Goal: Information Seeking & Learning: Learn about a topic

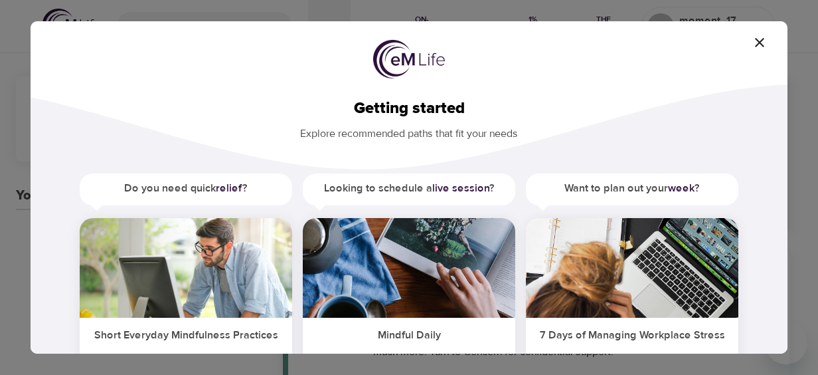
scroll to position [133, 0]
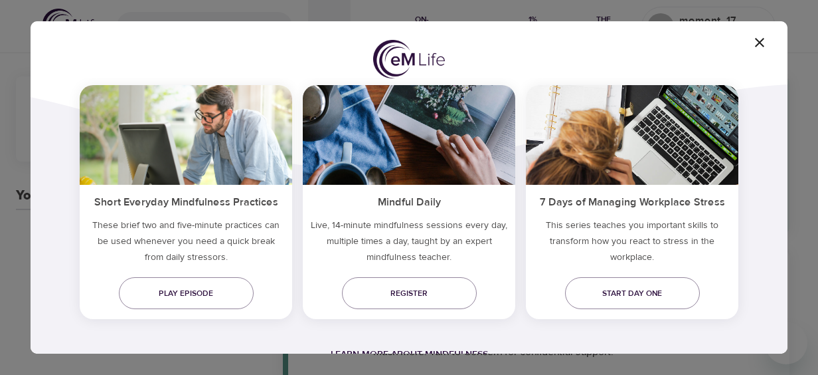
click at [418, 347] on div "Learn more about mindfulness" at bounding box center [409, 354] width 672 height 16
click at [437, 332] on div "Do you need quick relief ? Short Everyday Mindfulness Practices These brief two…" at bounding box center [409, 215] width 715 height 349
click at [479, 346] on div "Learn more about mindfulness" at bounding box center [409, 354] width 672 height 16
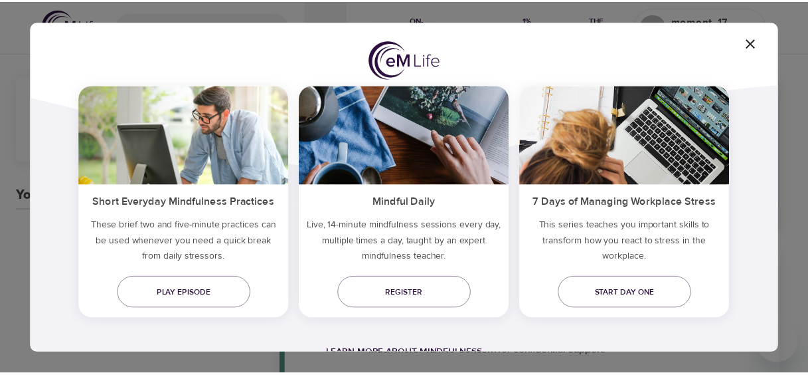
scroll to position [0, 0]
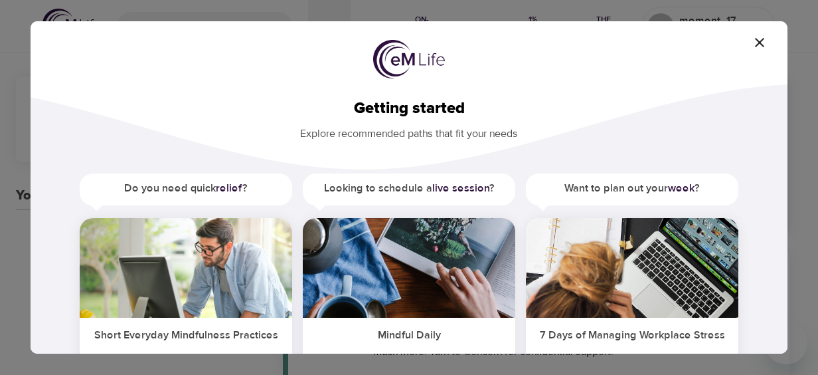
click at [600, 188] on h5 "Want to plan out your week ?" at bounding box center [632, 188] width 213 height 30
click at [603, 183] on h5 "Want to plan out your week ?" at bounding box center [632, 188] width 213 height 30
click at [766, 45] on icon "button" at bounding box center [760, 43] width 16 height 16
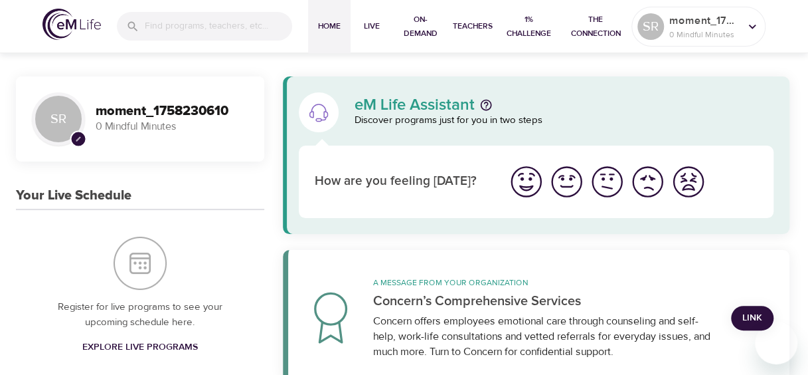
scroll to position [66, 0]
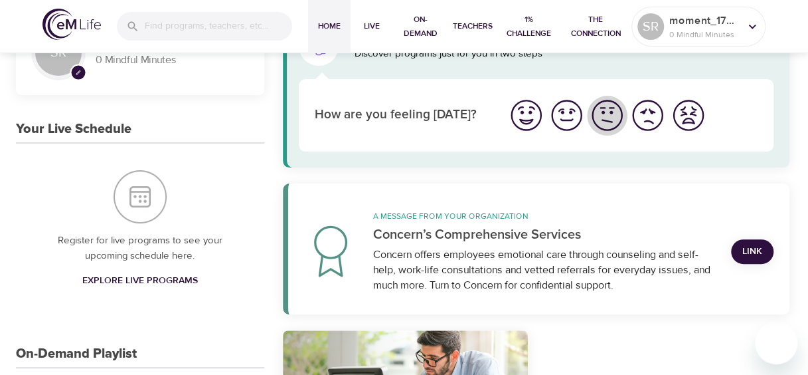
click at [607, 118] on img "I'm feeling ok" at bounding box center [607, 115] width 37 height 37
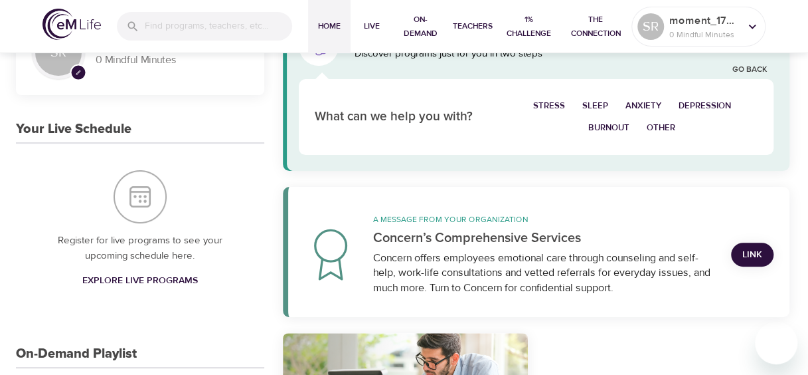
scroll to position [133, 0]
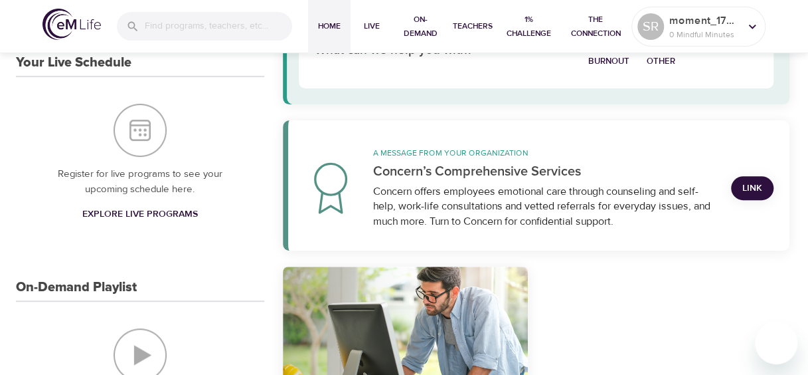
click at [151, 213] on span "Explore Live Programs" at bounding box center [140, 214] width 116 height 17
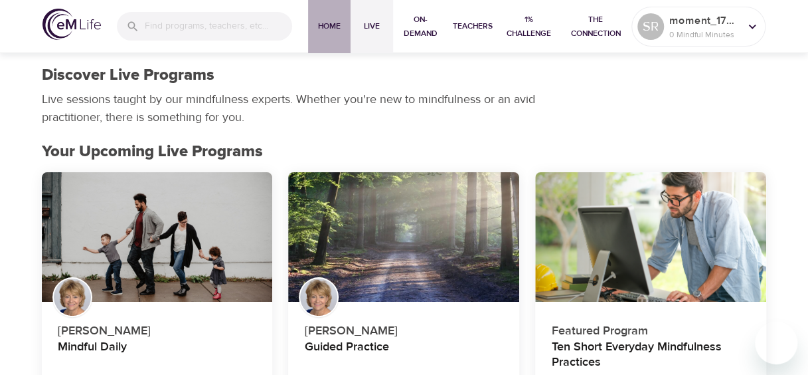
click at [336, 29] on span "Home" at bounding box center [329, 26] width 32 height 14
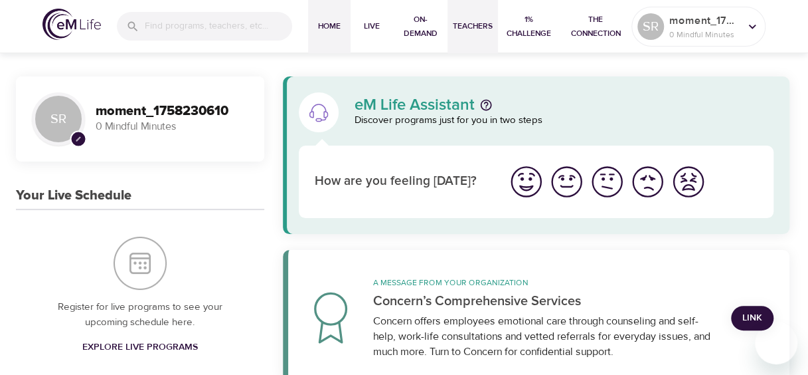
click at [468, 24] on span "Teachers" at bounding box center [473, 26] width 40 height 14
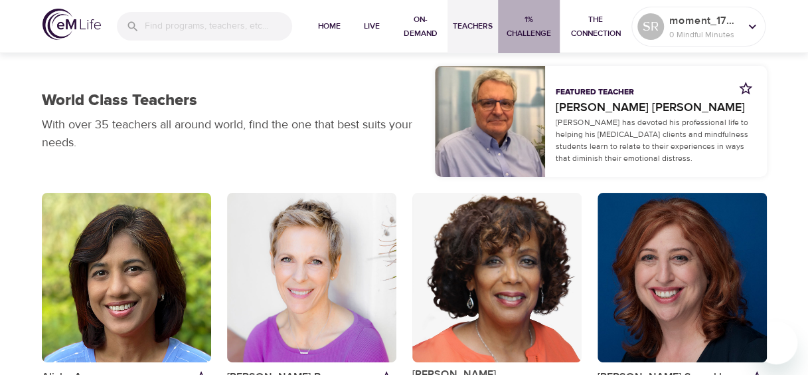
click at [521, 31] on span "1% Challenge" at bounding box center [528, 27] width 51 height 28
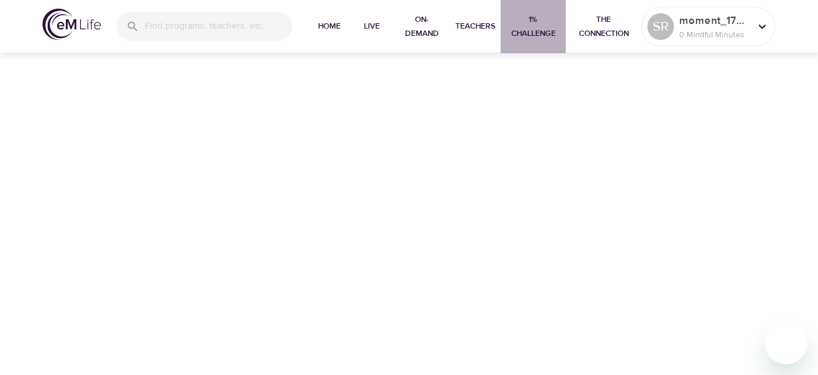
click at [532, 31] on span "1% Challenge" at bounding box center [533, 27] width 54 height 28
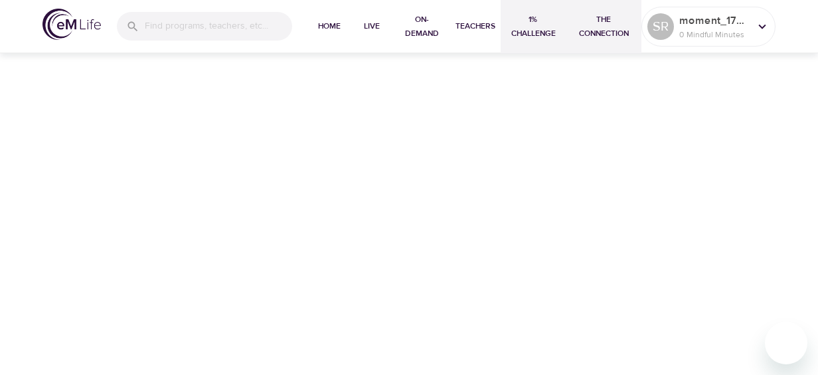
click at [606, 24] on span "The Connection" at bounding box center [603, 27] width 65 height 28
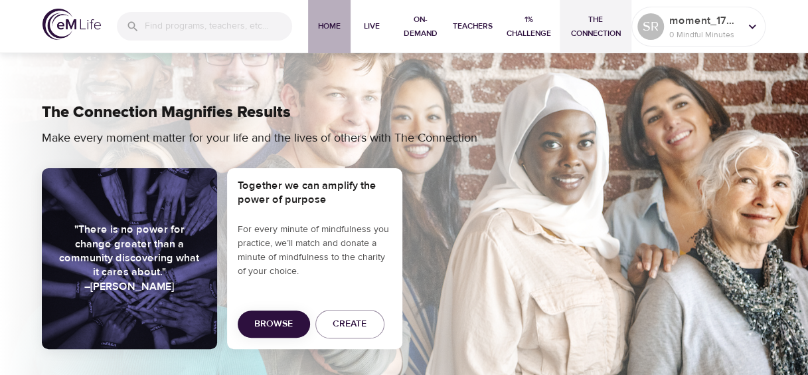
click at [325, 16] on button "Home" at bounding box center [329, 26] width 43 height 53
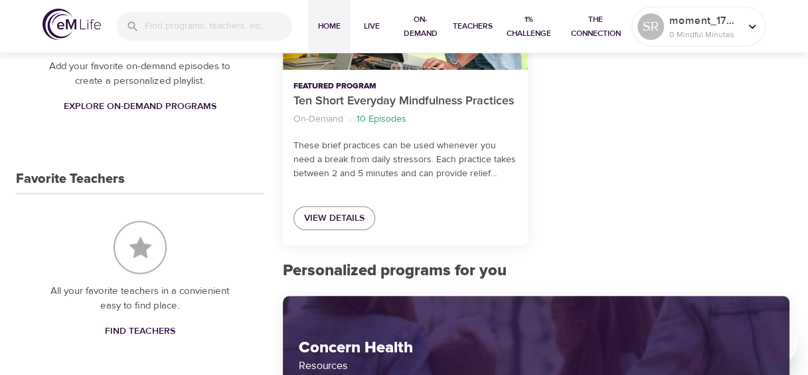
scroll to position [266, 0]
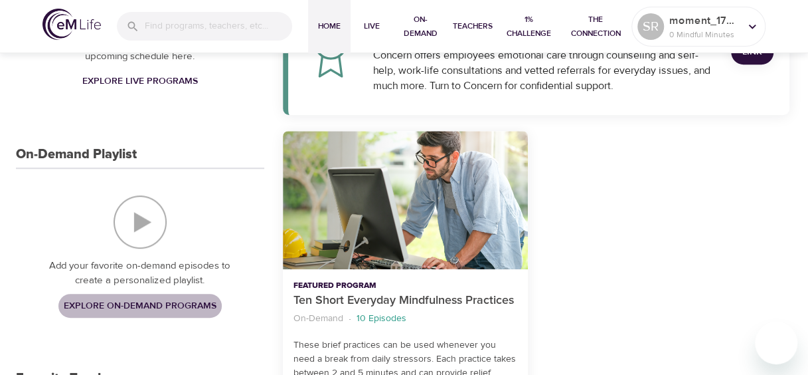
click at [135, 303] on span "Explore On-Demand Programs" at bounding box center [140, 306] width 153 height 17
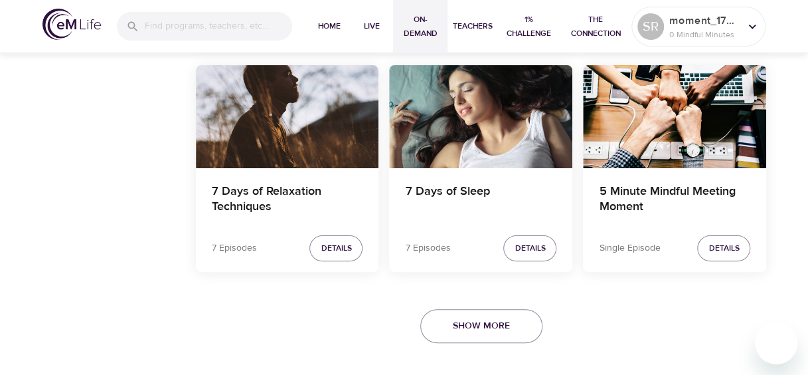
scroll to position [2407, 0]
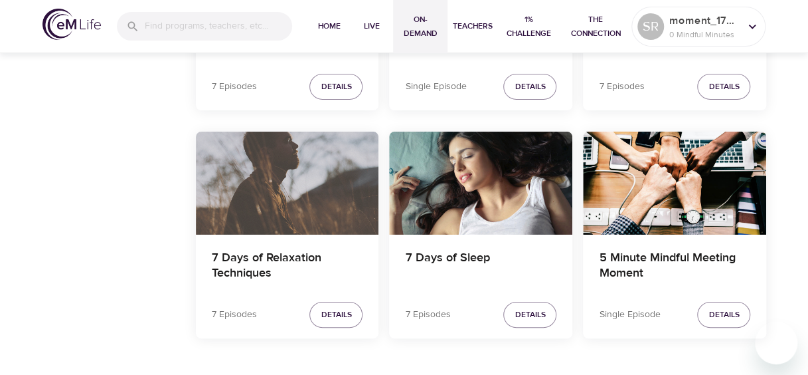
click at [302, 178] on div "7 Days of Relaxation Techniques" at bounding box center [287, 183] width 183 height 103
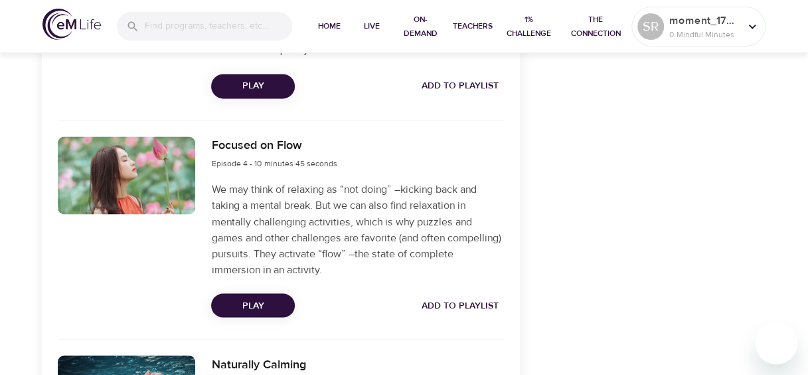
scroll to position [1196, 0]
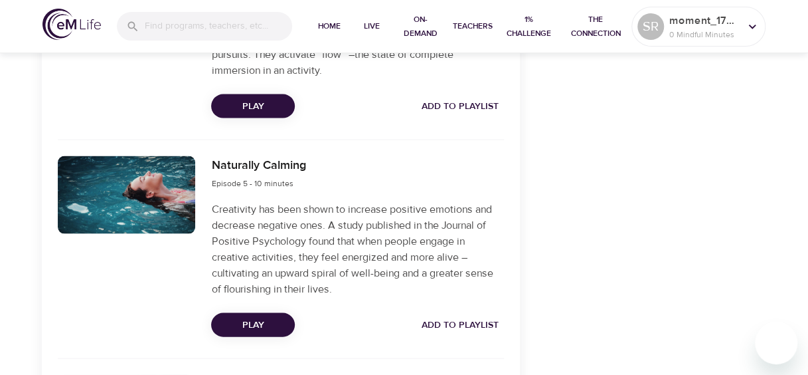
click at [263, 319] on span "Play" at bounding box center [253, 324] width 62 height 17
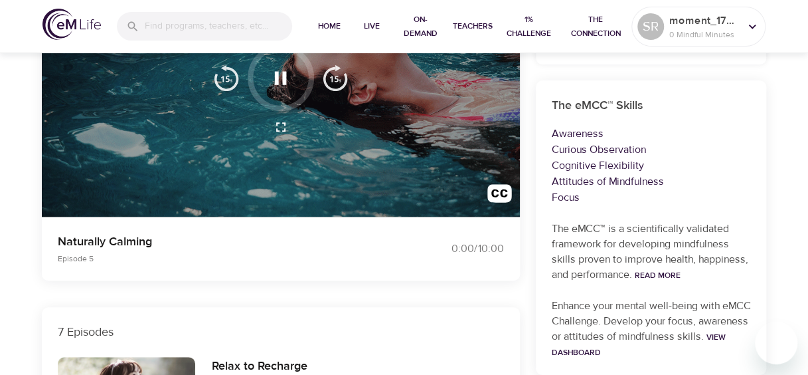
scroll to position [133, 0]
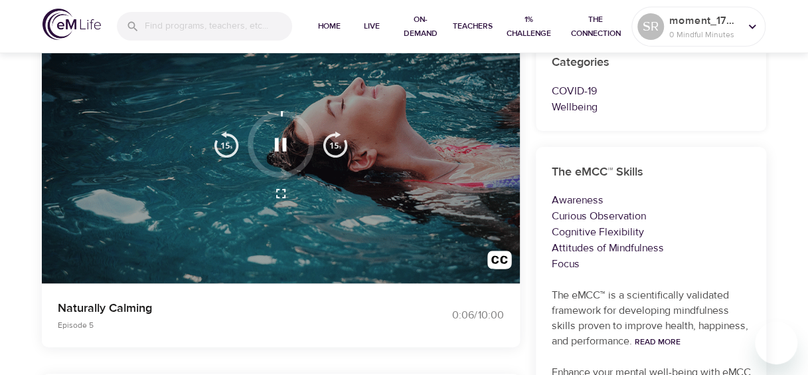
click at [389, 312] on div "Naturally Calming Episode 5" at bounding box center [223, 315] width 347 height 48
click at [492, 259] on img "button" at bounding box center [500, 262] width 25 height 25
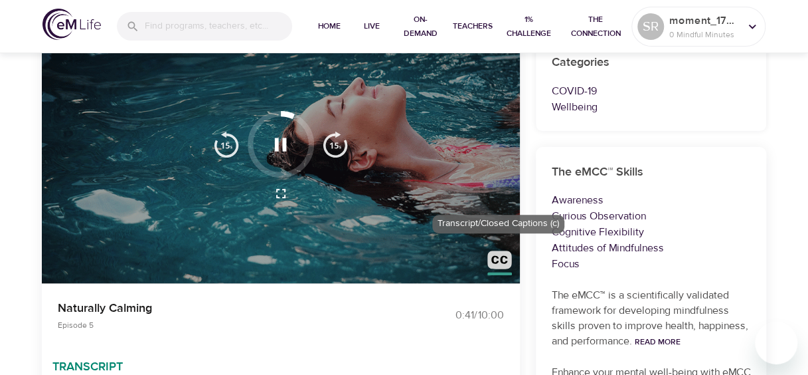
click at [491, 260] on img "button" at bounding box center [500, 262] width 25 height 25
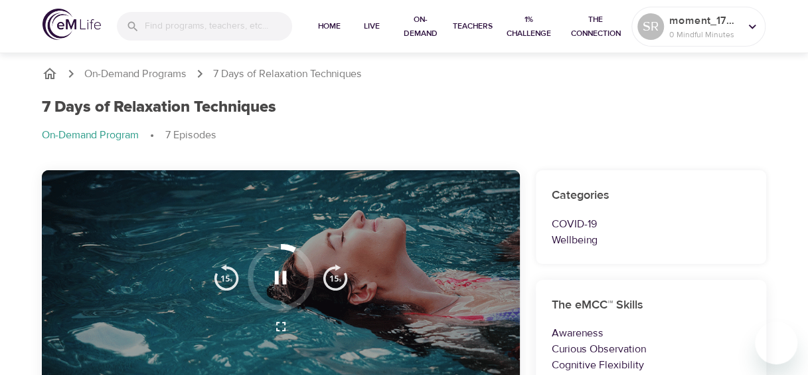
scroll to position [66, 0]
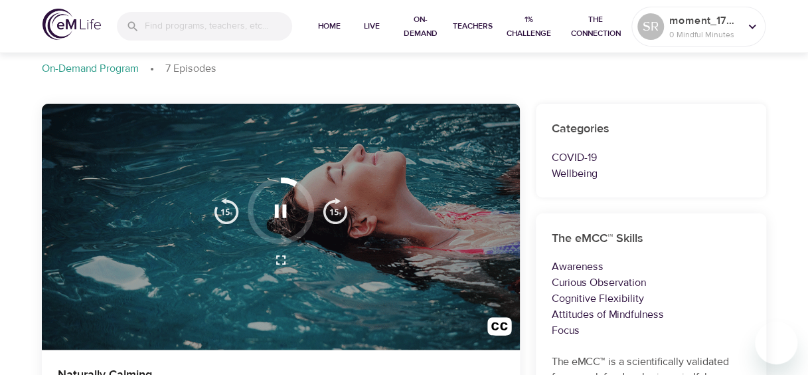
click at [280, 207] on icon "button" at bounding box center [280, 210] width 23 height 23
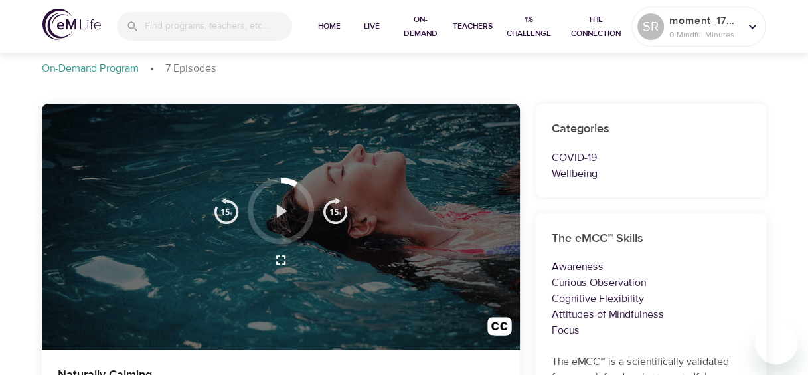
click at [280, 207] on icon "button" at bounding box center [282, 210] width 11 height 13
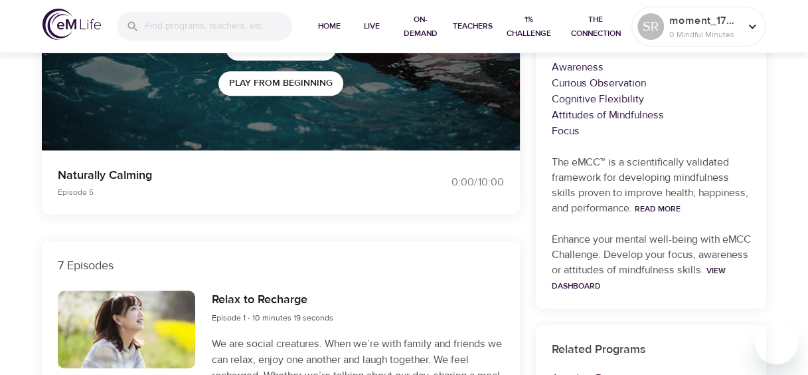
scroll to position [0, 0]
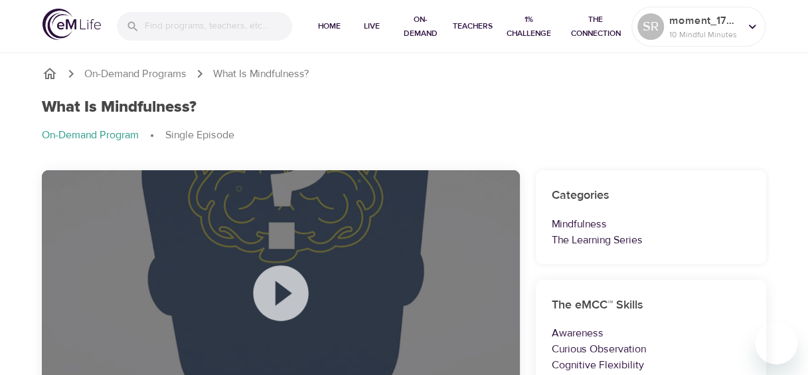
click at [284, 292] on icon at bounding box center [281, 293] width 66 height 66
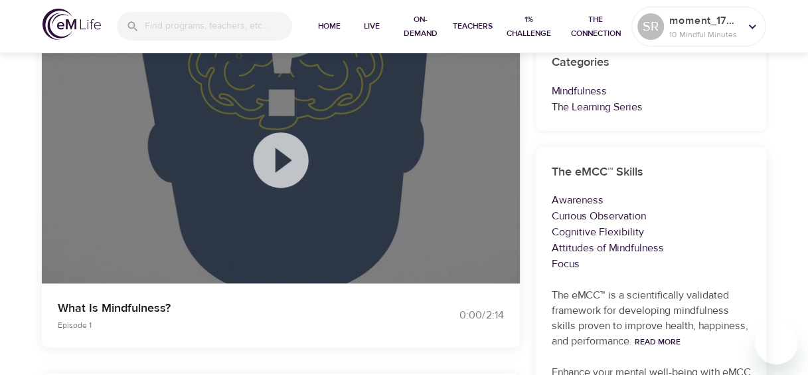
scroll to position [199, 0]
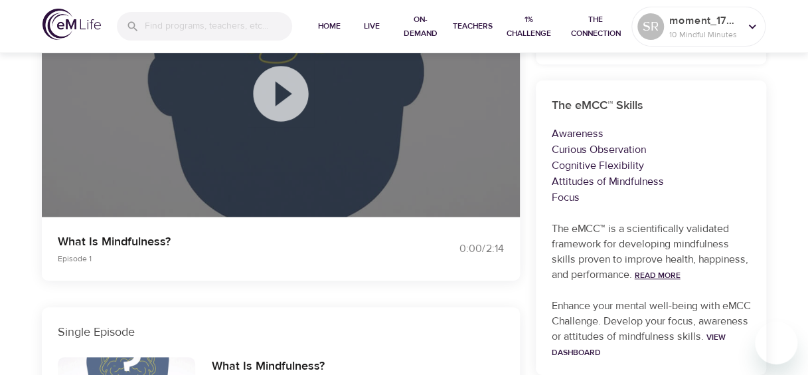
click at [670, 274] on link "Read More" at bounding box center [658, 275] width 46 height 11
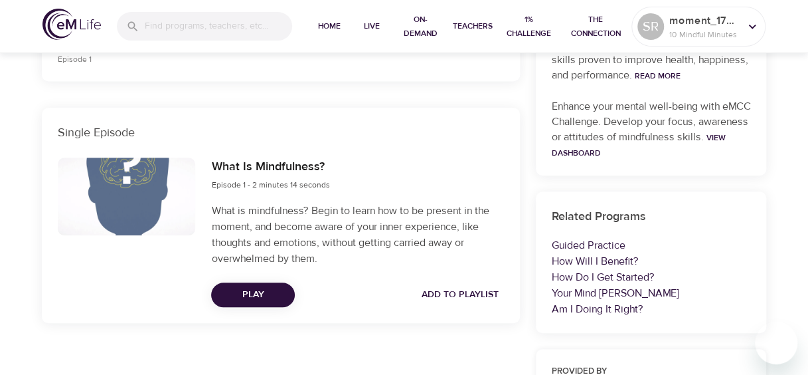
scroll to position [332, 0]
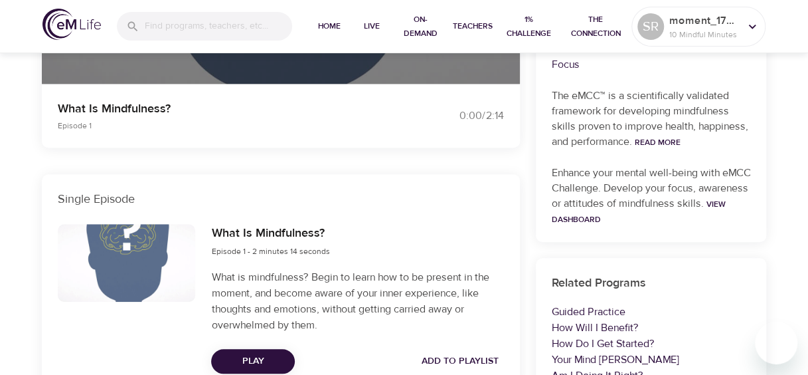
click at [628, 151] on div "The eMCC™ Skills Awareness Curious Observation Cognitive Flexibility Attitudes …" at bounding box center [651, 95] width 231 height 295
click at [622, 217] on link "View Dashboard" at bounding box center [639, 212] width 174 height 26
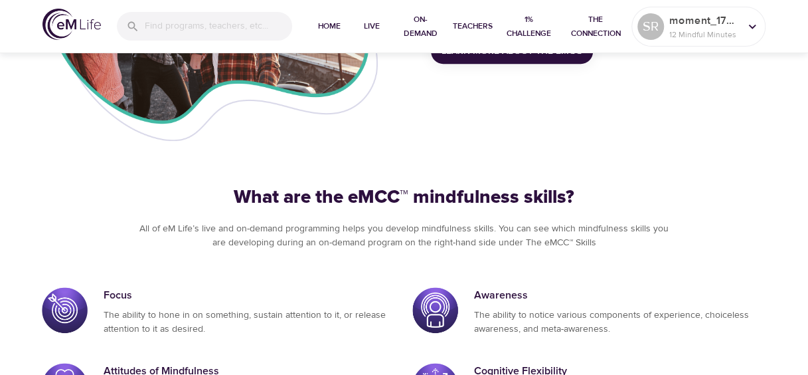
scroll to position [873, 0]
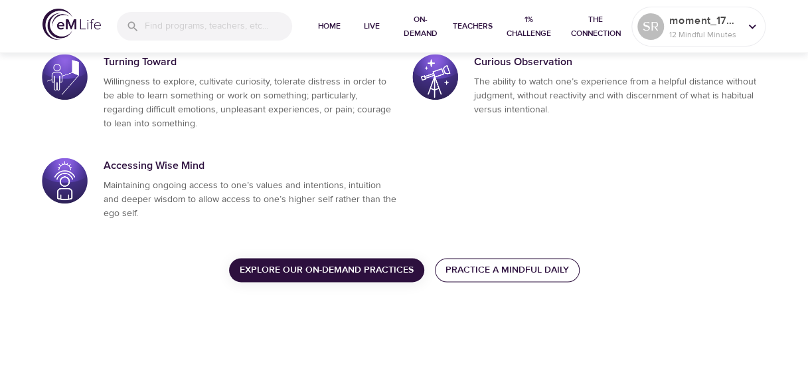
click at [528, 266] on span "Practice a Mindful Daily" at bounding box center [508, 270] width 124 height 17
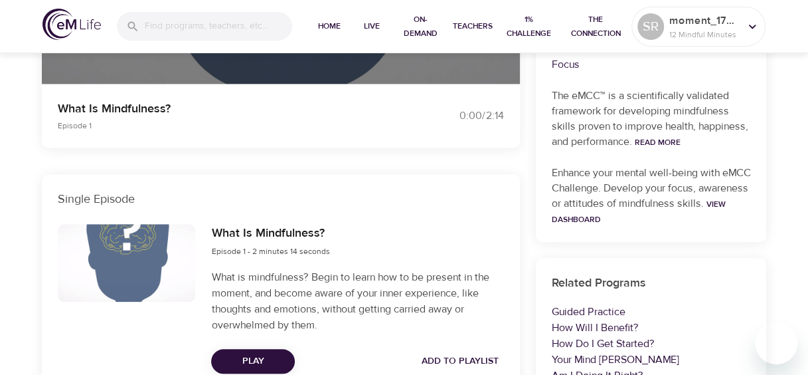
scroll to position [399, 0]
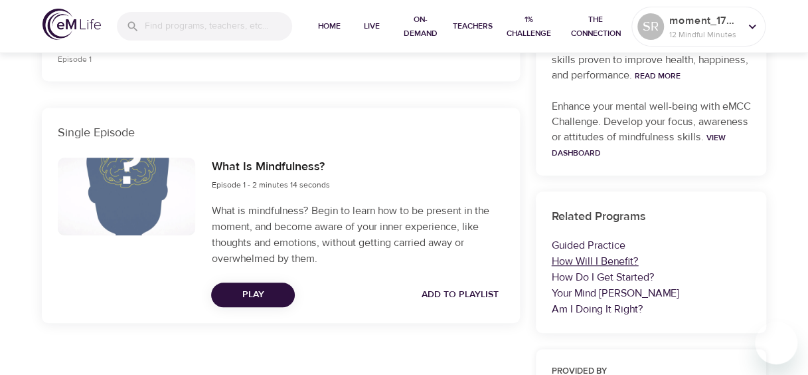
click at [604, 258] on link "How Will I Benefit?" at bounding box center [595, 260] width 87 height 13
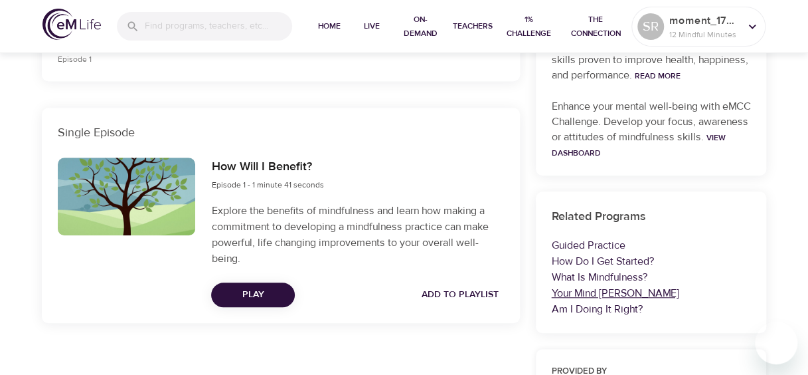
click at [579, 290] on link "Your Mind Will Wander" at bounding box center [616, 292] width 128 height 13
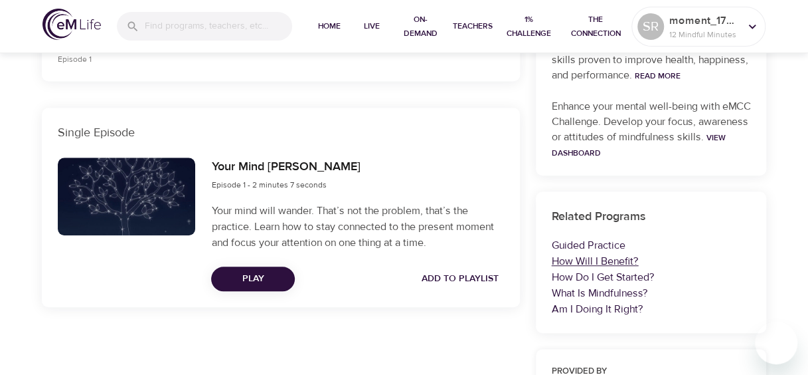
click at [600, 262] on link "How Will I Benefit?" at bounding box center [595, 260] width 87 height 13
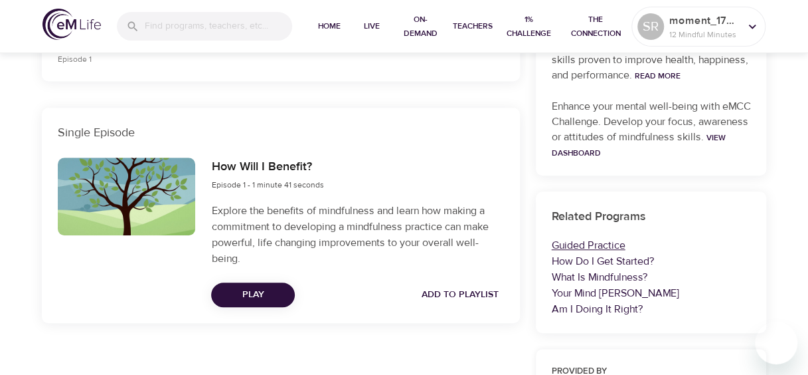
click at [585, 242] on link "Guided Practice" at bounding box center [589, 244] width 74 height 13
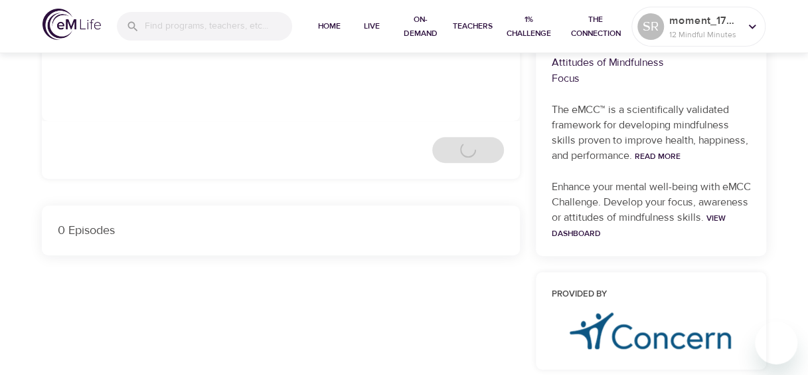
scroll to position [399, 0]
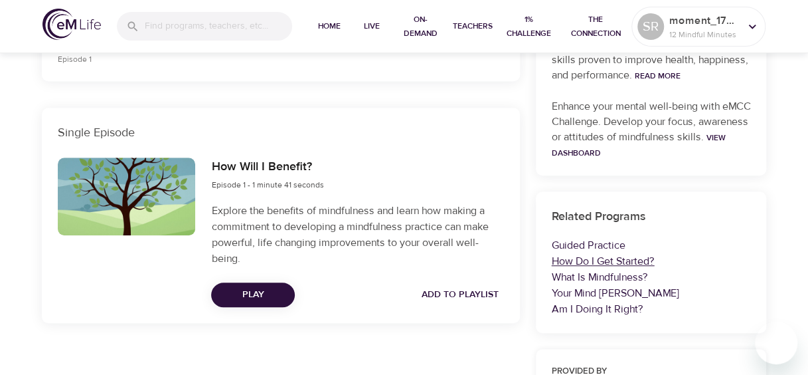
click at [592, 262] on link "How Do I Get Started?" at bounding box center [603, 260] width 103 height 13
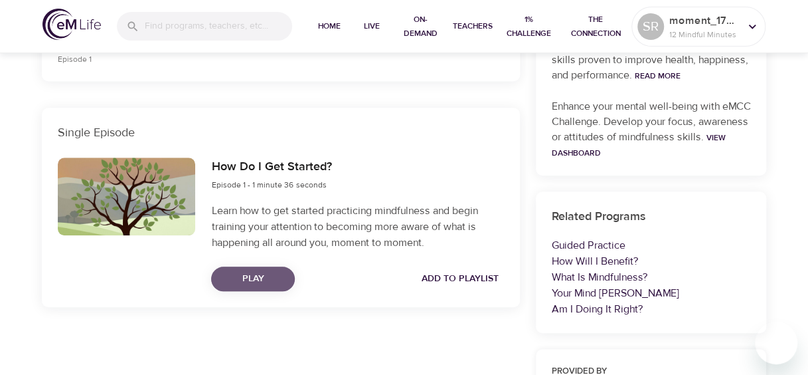
click at [265, 280] on span "Play" at bounding box center [253, 278] width 62 height 17
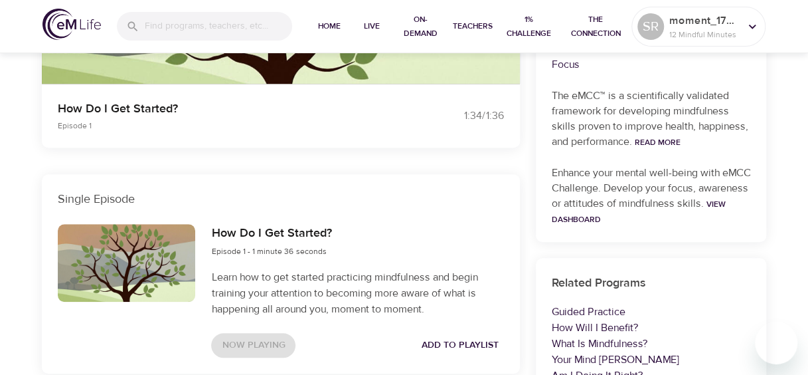
scroll to position [399, 0]
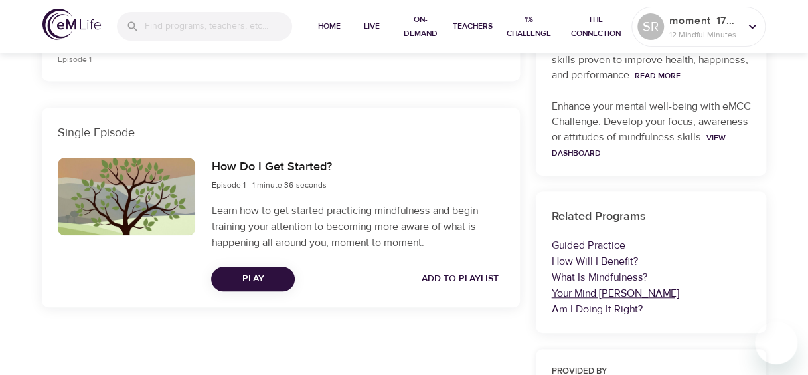
click at [599, 294] on link "Your Mind Will Wander" at bounding box center [616, 292] width 128 height 13
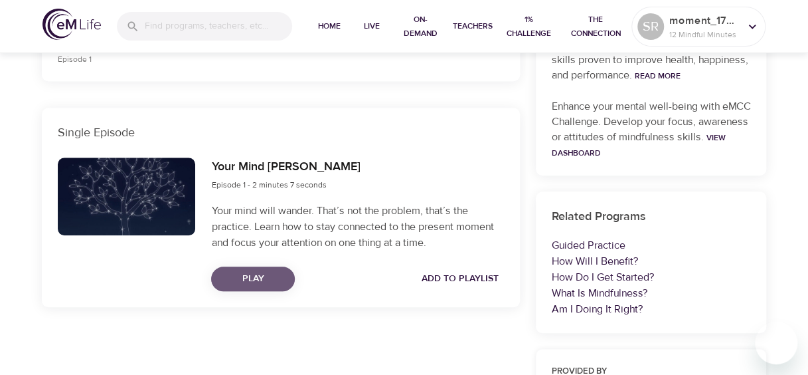
click at [248, 283] on span "Play" at bounding box center [253, 278] width 62 height 17
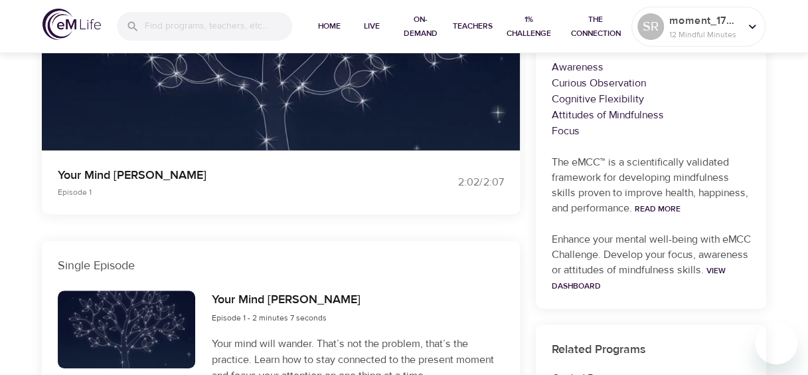
scroll to position [399, 0]
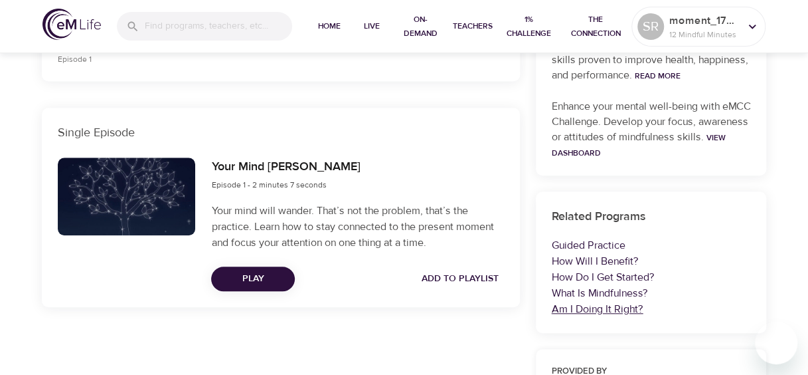
click at [606, 306] on link "Am I Doing It Right?" at bounding box center [598, 308] width 92 height 13
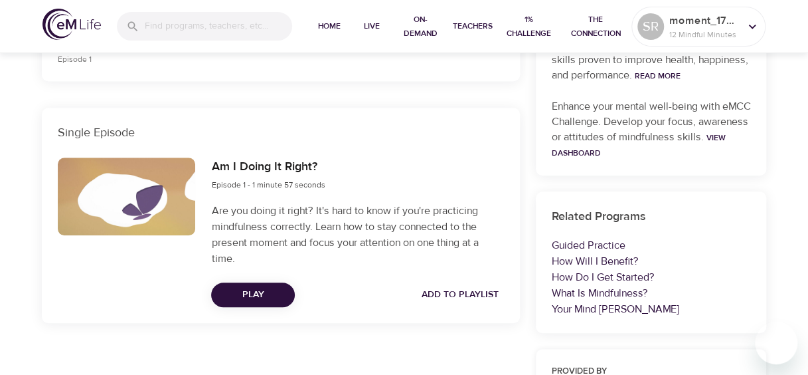
click at [254, 294] on span "Play" at bounding box center [253, 294] width 62 height 17
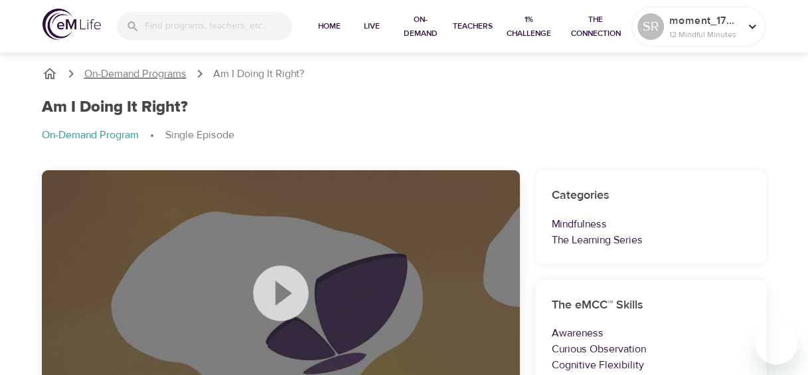
click at [144, 70] on p "On-Demand Programs" at bounding box center [135, 73] width 102 height 15
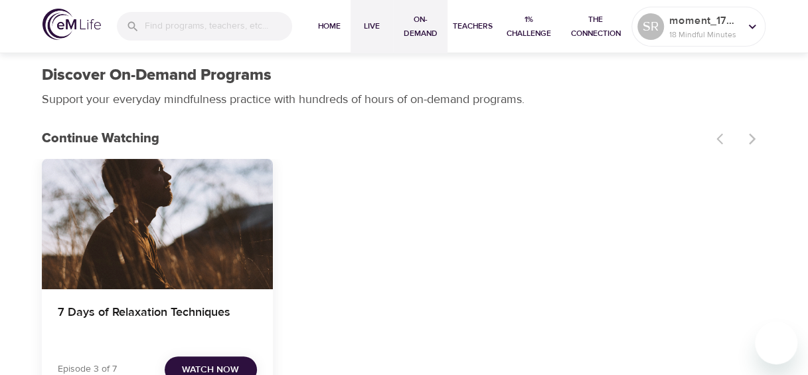
click at [381, 27] on span "Live" at bounding box center [372, 26] width 32 height 14
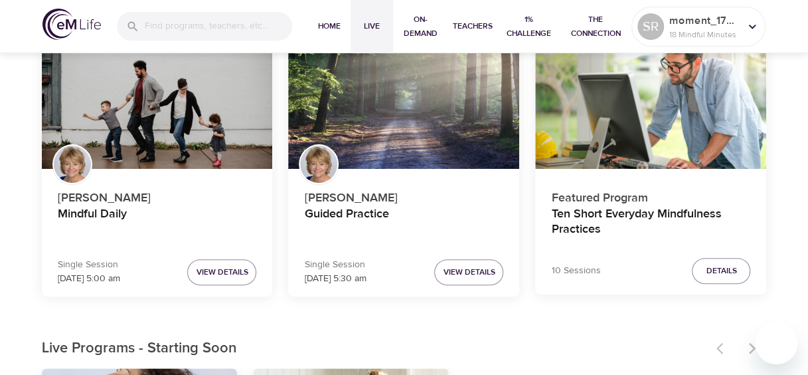
scroll to position [199, 0]
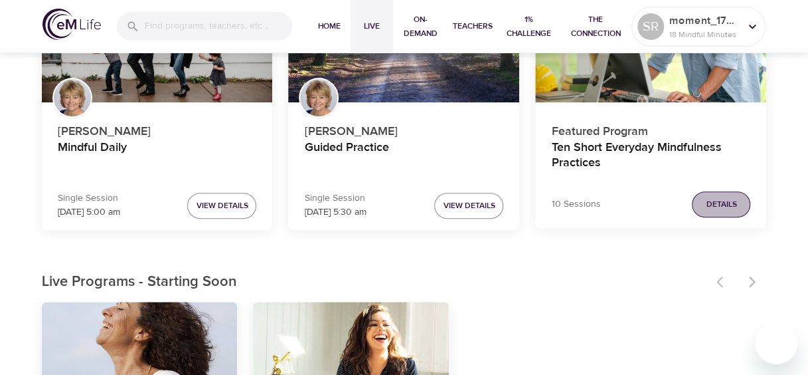
click at [723, 199] on span "Details" at bounding box center [721, 204] width 31 height 14
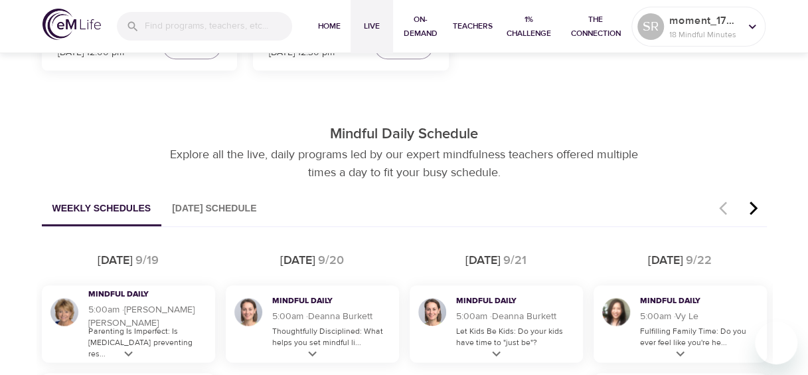
scroll to position [731, 0]
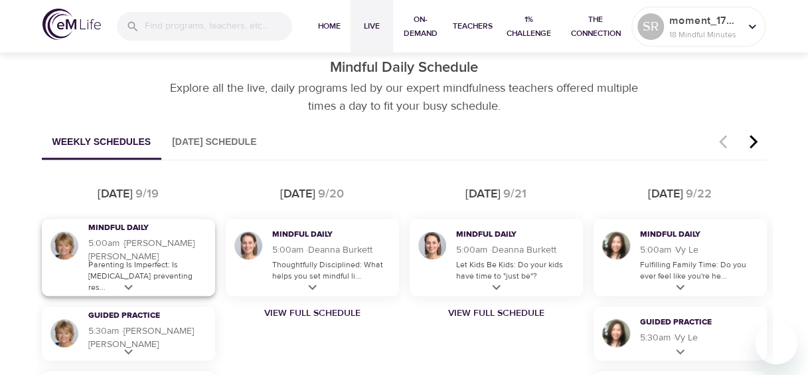
click at [132, 284] on icon at bounding box center [128, 287] width 17 height 17
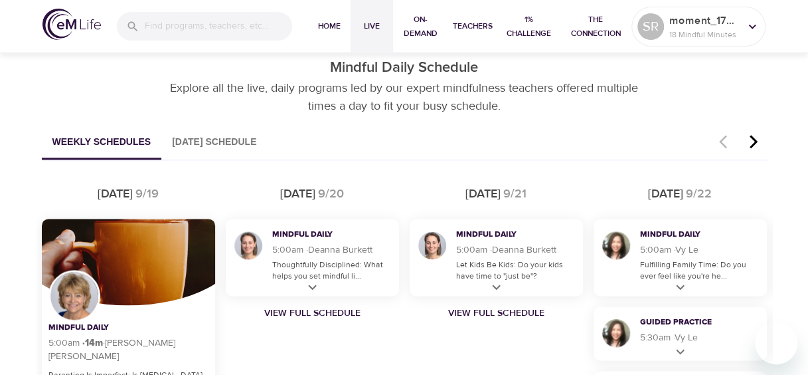
scroll to position [863, 0]
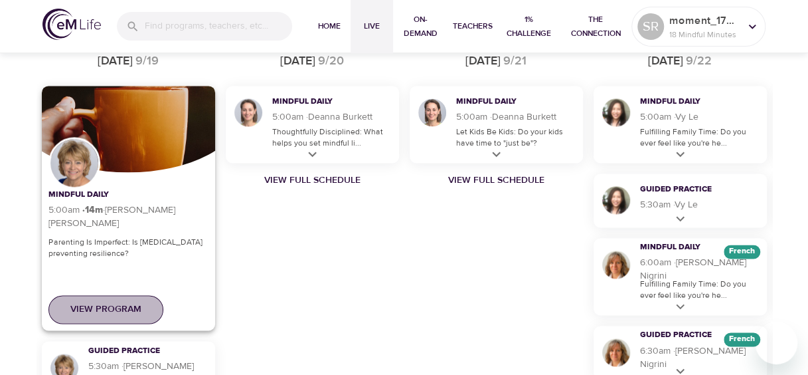
click at [101, 304] on span "View Program" at bounding box center [105, 309] width 71 height 17
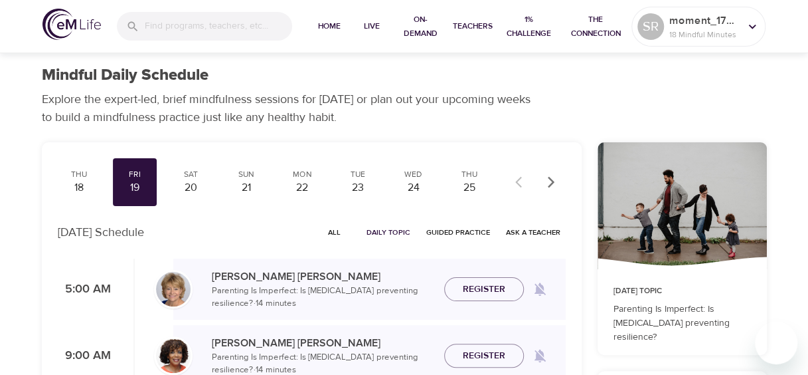
scroll to position [66, 0]
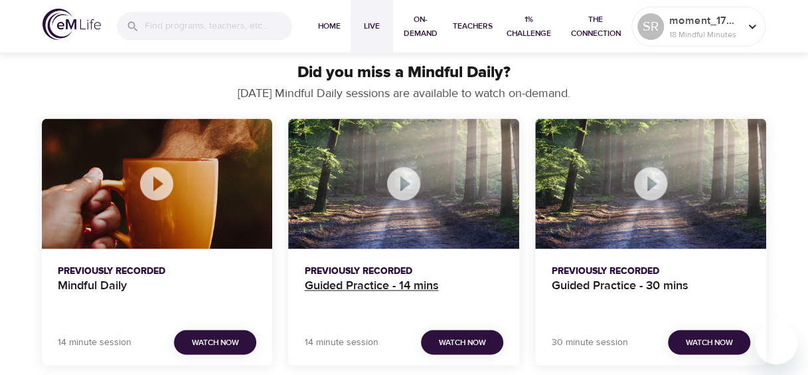
scroll to position [887, 0]
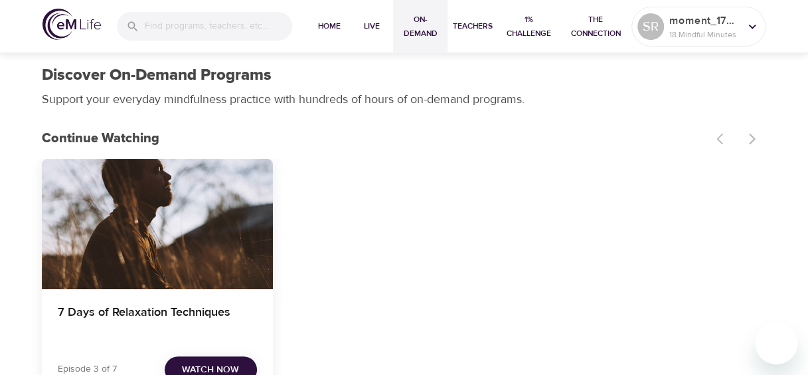
scroll to position [133, 0]
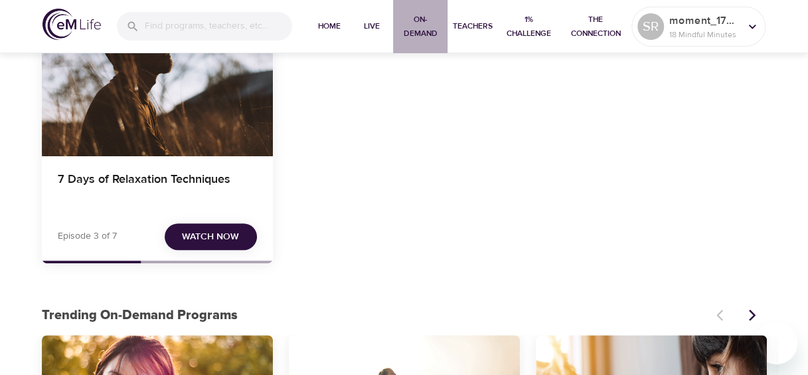
click at [416, 23] on span "On-Demand" at bounding box center [421, 27] width 44 height 28
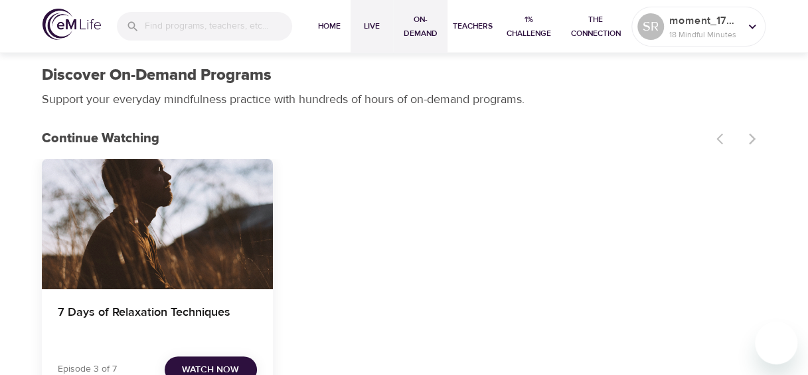
click at [368, 21] on span "Live" at bounding box center [372, 26] width 32 height 14
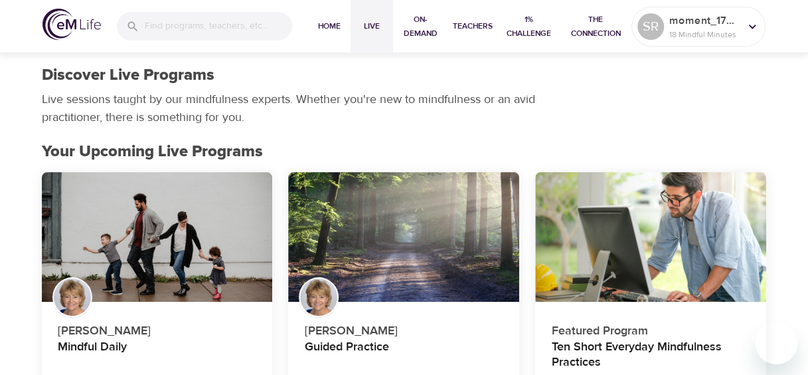
scroll to position [66, 0]
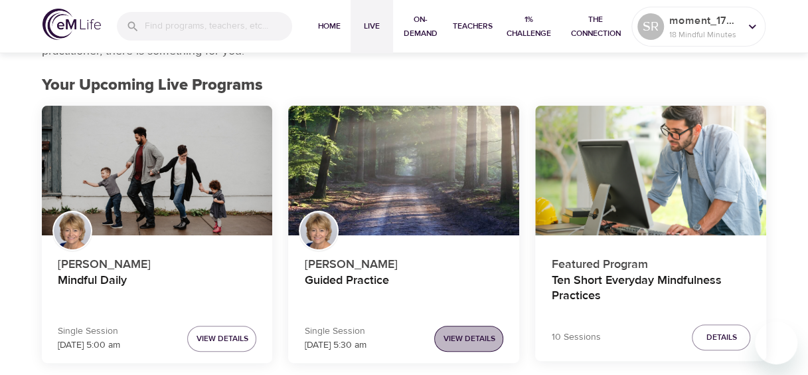
click at [478, 340] on span "View Details" at bounding box center [469, 338] width 52 height 14
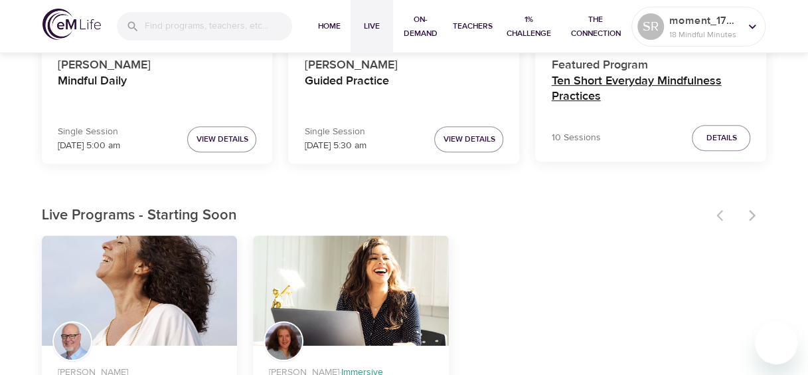
scroll to position [399, 0]
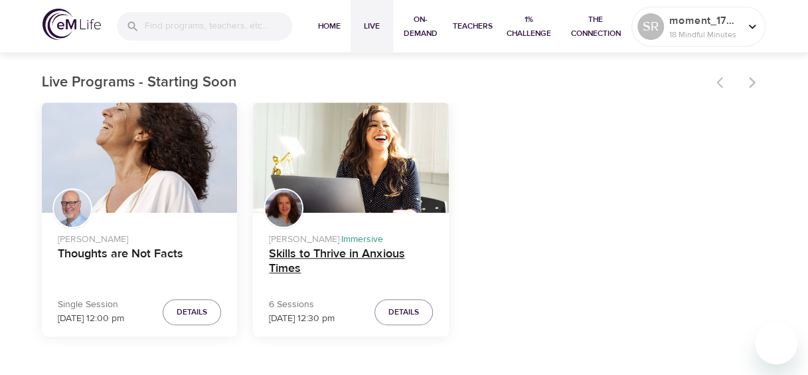
click at [365, 256] on h4 "Skills to Thrive in Anxious Times" at bounding box center [351, 262] width 164 height 32
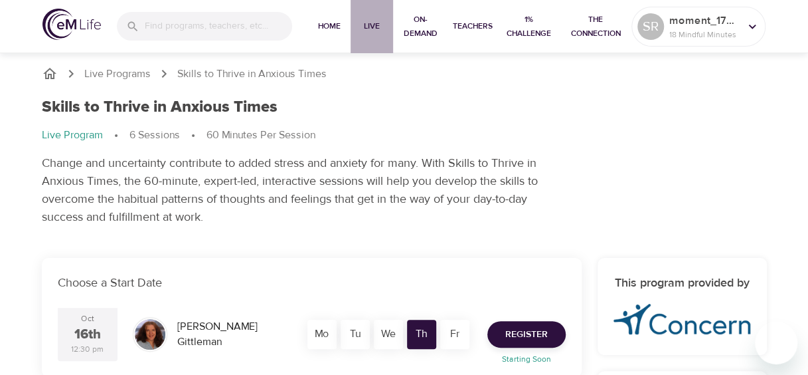
click at [372, 30] on span "Live" at bounding box center [372, 26] width 32 height 14
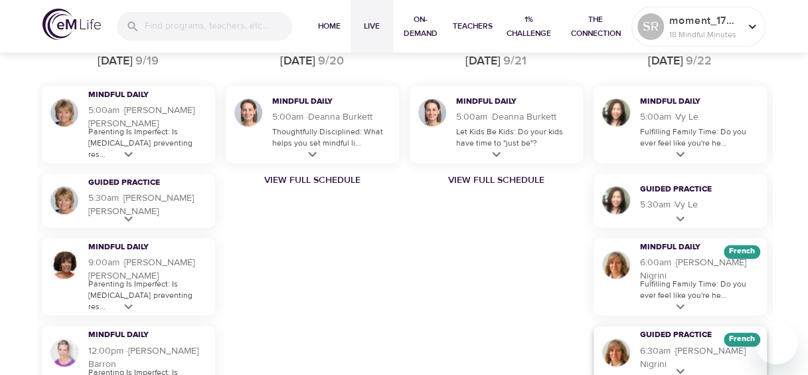
scroll to position [996, 0]
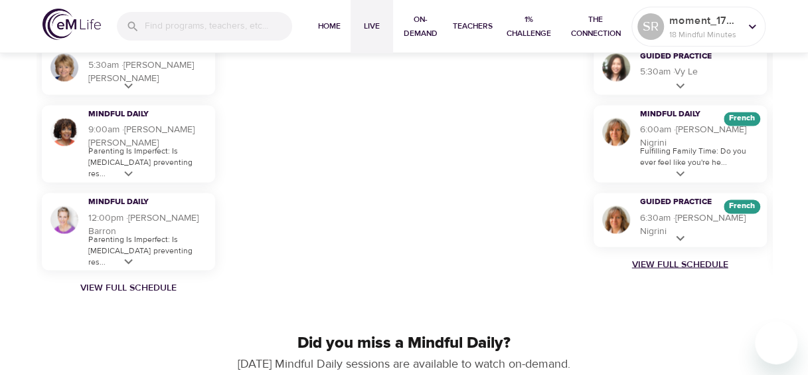
click at [677, 260] on link "View Full Schedule" at bounding box center [680, 263] width 184 height 13
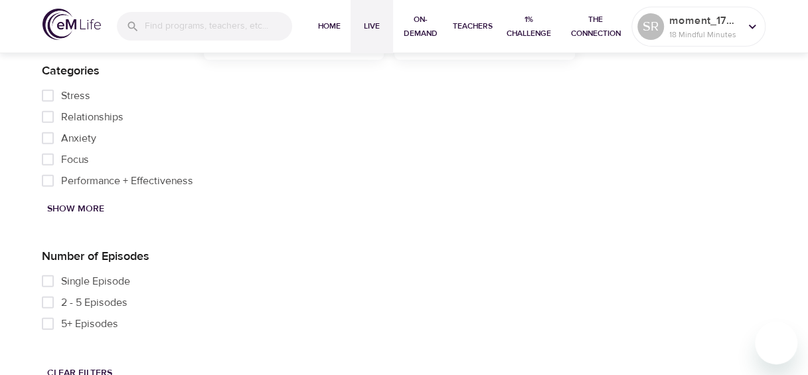
scroll to position [1461, 0]
